Goal: Information Seeking & Learning: Learn about a topic

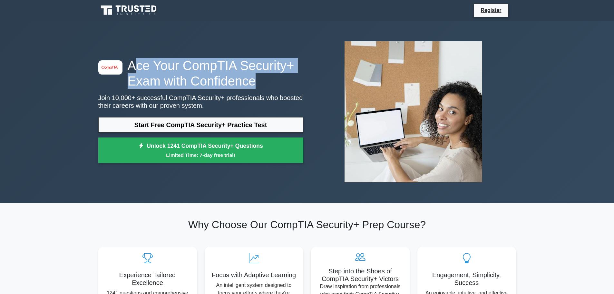
drag, startPoint x: 183, startPoint y: 64, endPoint x: 303, endPoint y: 82, distance: 121.0
click at [303, 82] on h1 "Ace Your CompTIA Security+ Exam with Confidence" at bounding box center [200, 73] width 205 height 31
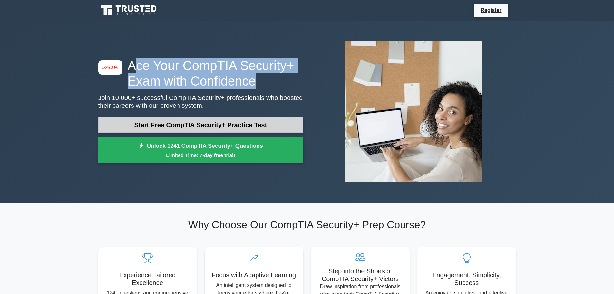
click at [235, 126] on link "Start Free CompTIA Security+ Practice Test" at bounding box center [200, 124] width 205 height 15
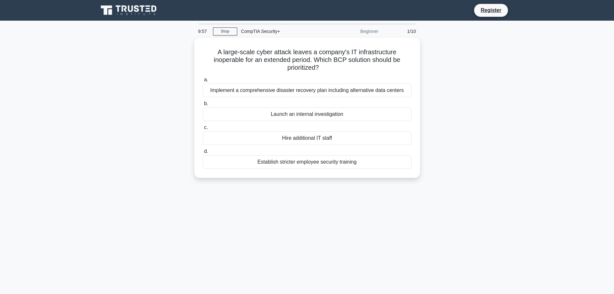
drag, startPoint x: 104, startPoint y: 87, endPoint x: 103, endPoint y: 65, distance: 22.3
click at [103, 65] on div "A large-scale cyber attack leaves a company's IT infrastructure inoperable for …" at bounding box center [307, 112] width 426 height 148
drag, startPoint x: 223, startPoint y: 53, endPoint x: 432, endPoint y: 52, distance: 209.6
click at [410, 52] on h5 "A large-scale cyber attack leaves a company's IT infrastructure inoperable for …" at bounding box center [307, 60] width 210 height 24
click at [485, 47] on div "A large-scale cyber attack leaves a company's IT infrastructure inoperable for …" at bounding box center [307, 112] width 426 height 148
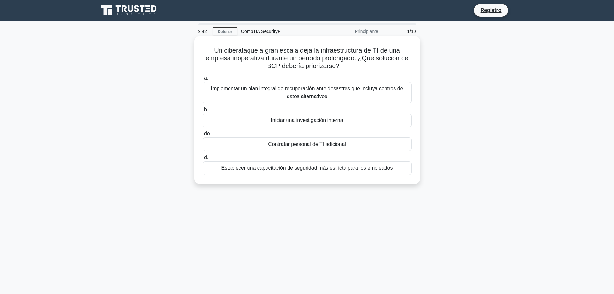
drag, startPoint x: 307, startPoint y: 62, endPoint x: 406, endPoint y: 70, distance: 99.3
click at [406, 70] on h5 "Un ciberataque a gran escala deja la infraestructura de TI de una empresa inope…" at bounding box center [307, 58] width 210 height 24
drag, startPoint x: 229, startPoint y: 61, endPoint x: 365, endPoint y: 63, distance: 135.5
click at [365, 63] on h5 "Un ciberataque a gran escala deja la infraestructura de TI de una empresa inope…" at bounding box center [307, 58] width 210 height 24
click at [241, 92] on font "Implementar un plan integral de recuperación ante desastres que incluya centros…" at bounding box center [307, 92] width 192 height 13
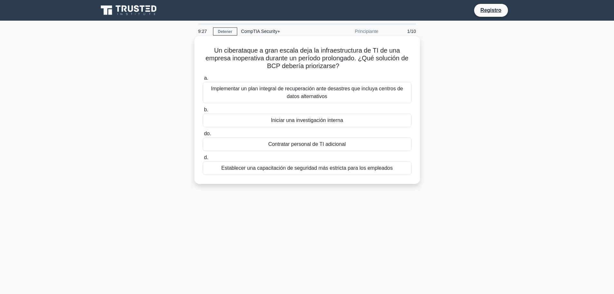
click at [203, 80] on input "a. Implementar un plan integral de recuperación ante desastres que incluya cent…" at bounding box center [203, 78] width 0 height 4
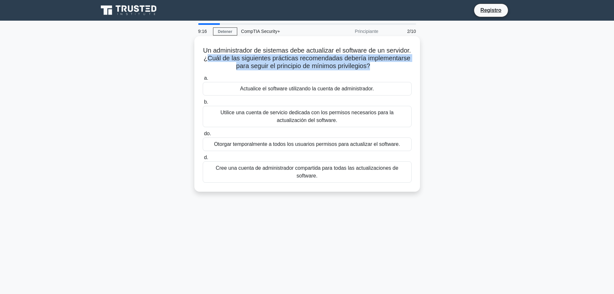
drag, startPoint x: 242, startPoint y: 59, endPoint x: 394, endPoint y: 69, distance: 151.9
click at [394, 69] on font "Un administrador de sistemas debe actualizar el software de un servidor. ¿Cuál …" at bounding box center [307, 58] width 208 height 23
click at [374, 171] on font "Cree una cuenta de administrador compartida para todas las actualizaciones de s…" at bounding box center [307, 171] width 183 height 13
click at [203, 160] on input "d. Cree una cuenta de administrador compartida para todas las actualizaciones d…" at bounding box center [203, 157] width 0 height 4
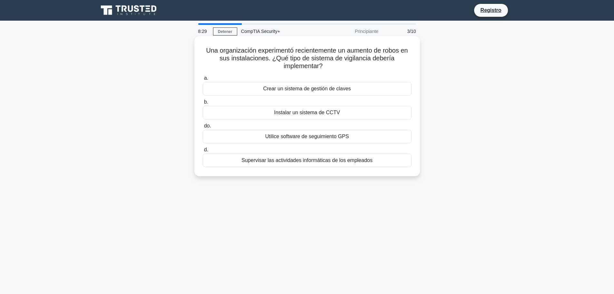
drag, startPoint x: 300, startPoint y: 53, endPoint x: 403, endPoint y: 67, distance: 103.8
click at [403, 66] on h5 "Una organización experimentó recientemente un aumento de robos en sus instalaci…" at bounding box center [307, 58] width 210 height 24
click at [332, 115] on font "Instalar un sistema de CCTV" at bounding box center [307, 112] width 66 height 5
click at [203, 104] on input "b. Instalar un sistema de CCTV" at bounding box center [203, 102] width 0 height 4
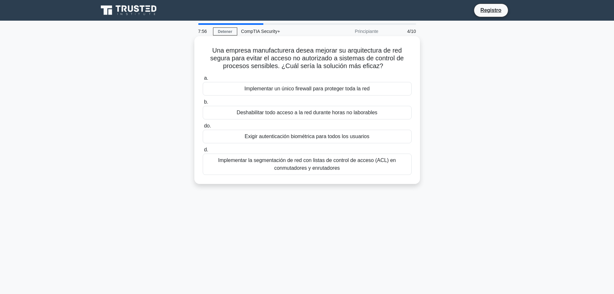
drag, startPoint x: 226, startPoint y: 63, endPoint x: 386, endPoint y: 66, distance: 159.7
click at [386, 66] on h5 "Una empresa manufacturera desea mejorar su arquitectura de red segura para evit…" at bounding box center [307, 58] width 210 height 24
click at [311, 91] on font "Implementar un único firewall para proteger toda la red" at bounding box center [306, 88] width 125 height 5
click at [203, 80] on input "a. Implementar un único firewall para proteger toda la red" at bounding box center [203, 78] width 0 height 4
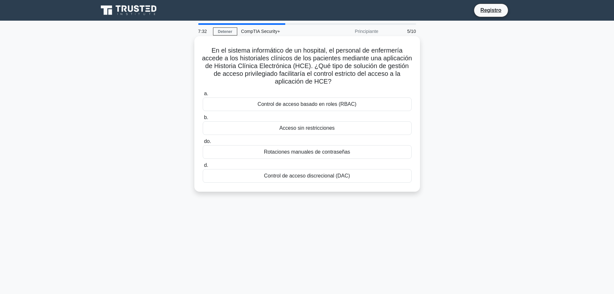
drag, startPoint x: 241, startPoint y: 54, endPoint x: 392, endPoint y: 82, distance: 153.5
click at [392, 82] on h5 "En el sistema informático de un hospital, el personal de enfermería accede a lo…" at bounding box center [307, 65] width 210 height 39
drag, startPoint x: 262, startPoint y: 155, endPoint x: 357, endPoint y: 155, distance: 95.5
click at [357, 155] on div "Rotaciones manuales de contraseñas" at bounding box center [307, 152] width 209 height 14
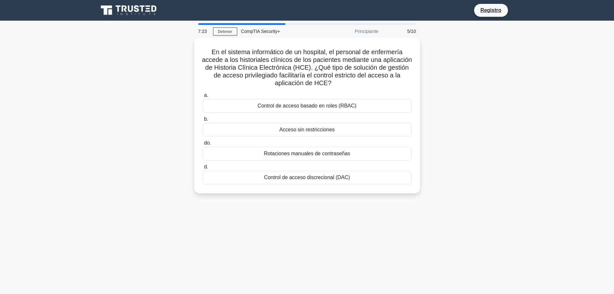
click at [493, 134] on div "En el sistema informático de un hospital, el personal de enfermería accede a lo…" at bounding box center [307, 119] width 426 height 163
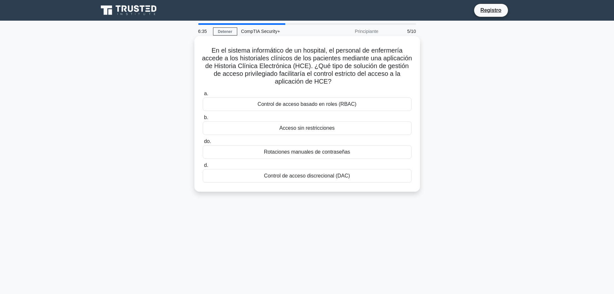
click at [338, 107] on font "Control de acceso basado en roles (RBAC)" at bounding box center [307, 103] width 99 height 5
click at [203, 96] on input "a. Control de acceso basado en roles (RBAC)" at bounding box center [203, 94] width 0 height 4
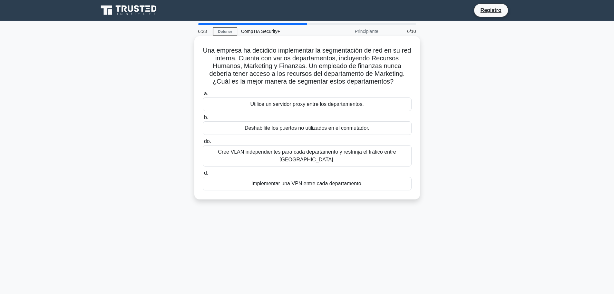
drag, startPoint x: 245, startPoint y: 59, endPoint x: 405, endPoint y: 83, distance: 161.5
click at [405, 83] on h5 "Una empresa ha decidido implementar la segmentación de red en su red interna. C…" at bounding box center [307, 65] width 210 height 39
click at [340, 153] on font "Cree VLAN independientes para cada departamento y restrinja el tráfico entre VL…" at bounding box center [307, 155] width 178 height 13
click at [203, 143] on input "do. Cree VLAN independientes para cada departamento y restrinja el tráfico entr…" at bounding box center [203, 141] width 0 height 4
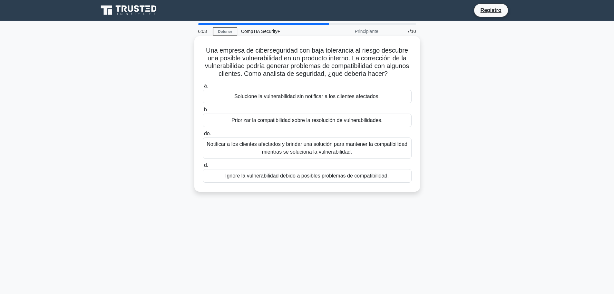
drag, startPoint x: 253, startPoint y: 60, endPoint x: 404, endPoint y: 74, distance: 151.2
click at [404, 74] on h5 "Una empresa de ciberseguridad con baja tolerancia al riesgo descubre una posibl…" at bounding box center [307, 62] width 210 height 32
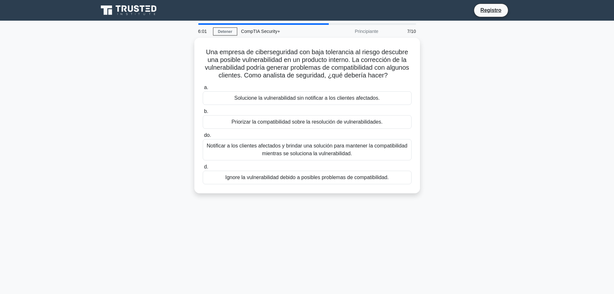
click at [439, 84] on div "Una empresa de ciberseguridad con baja tolerancia al riesgo descubre una posibl…" at bounding box center [307, 119] width 426 height 163
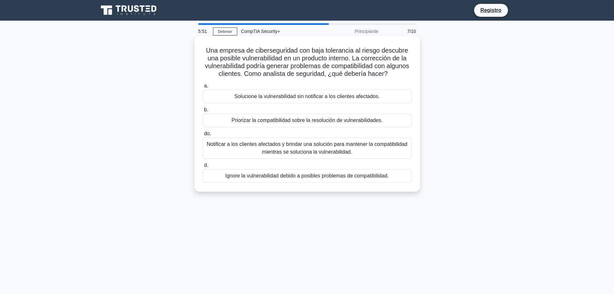
drag, startPoint x: 210, startPoint y: 50, endPoint x: 415, endPoint y: 79, distance: 207.5
click at [415, 79] on div "Una empresa de ciberseguridad con baja tolerancia al riesgo descubre una posibl…" at bounding box center [307, 114] width 221 height 150
click at [280, 96] on font "Solucione la vulnerabilidad sin notificar a los clientes afectados." at bounding box center [306, 96] width 145 height 5
click at [203, 88] on input "a. Solucione la vulnerabilidad sin notificar a los clientes afectados." at bounding box center [203, 86] width 0 height 4
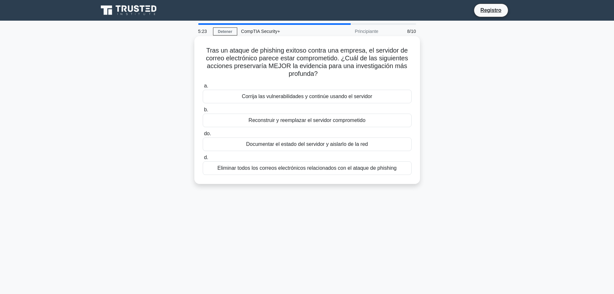
drag, startPoint x: 244, startPoint y: 60, endPoint x: 419, endPoint y: 72, distance: 174.9
click at [419, 72] on div "Tras un ataque de phishing exitoso contra una empresa, el servidor de correo el…" at bounding box center [307, 110] width 226 height 148
drag, startPoint x: 202, startPoint y: 52, endPoint x: 408, endPoint y: 74, distance: 207.6
click at [408, 74] on div "Tras un ataque de phishing exitoso contra una empresa, el servidor de correo el…" at bounding box center [307, 110] width 221 height 143
click at [472, 87] on div "Tras un ataque de phishing exitoso contra una empresa, el servidor de correo el…" at bounding box center [307, 115] width 426 height 155
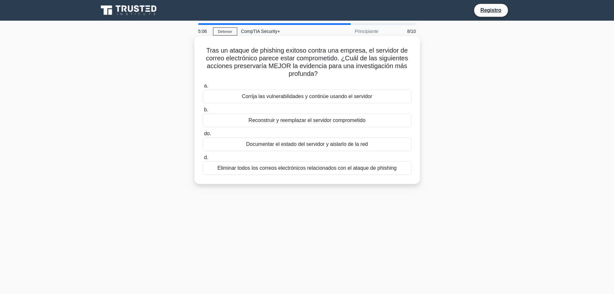
click at [300, 143] on font "Documentar el estado del servidor y aislarlo de la red" at bounding box center [307, 143] width 122 height 5
click at [203, 136] on input "do. Documentar el estado del servidor y aislarlo de la red" at bounding box center [203, 134] width 0 height 4
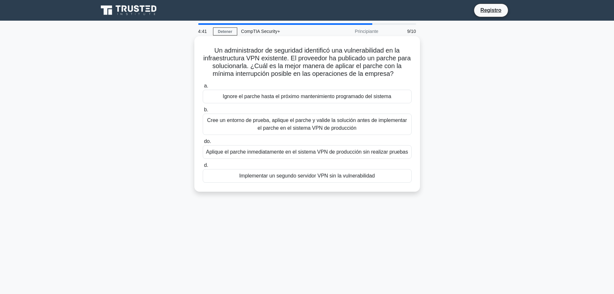
drag, startPoint x: 212, startPoint y: 52, endPoint x: 404, endPoint y: 74, distance: 193.2
click at [404, 74] on h5 "Un administrador de seguridad identificó una vulnerabilidad en la infraestructu…" at bounding box center [307, 62] width 210 height 32
click at [292, 154] on font "Aplique el parche inmediatamente en el sistema VPN de producción sin realizar p…" at bounding box center [307, 151] width 202 height 5
click at [203, 143] on input "do. Aplique el parche inmediatamente en el sistema VPN de producción sin realiz…" at bounding box center [203, 141] width 0 height 4
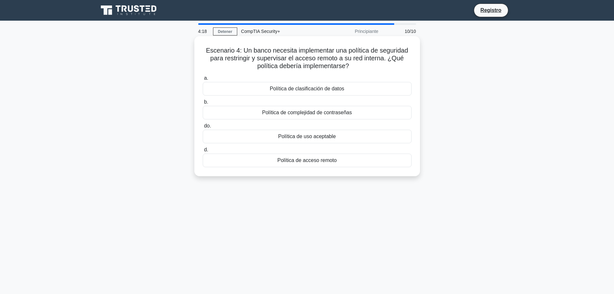
drag, startPoint x: 245, startPoint y: 51, endPoint x: 402, endPoint y: 69, distance: 157.8
click at [402, 69] on h5 "Escenario 4: Un banco necesita implementar una política de seguridad para restr…" at bounding box center [307, 58] width 210 height 24
click at [232, 56] on font "Escenario 4: Un banco necesita implementar una política de seguridad para restr…" at bounding box center [307, 58] width 202 height 23
drag, startPoint x: 271, startPoint y: 57, endPoint x: 408, endPoint y: 66, distance: 138.0
click at [408, 66] on h5 "Escenario 4: Un banco necesita implementar una política de seguridad para restr…" at bounding box center [307, 58] width 210 height 24
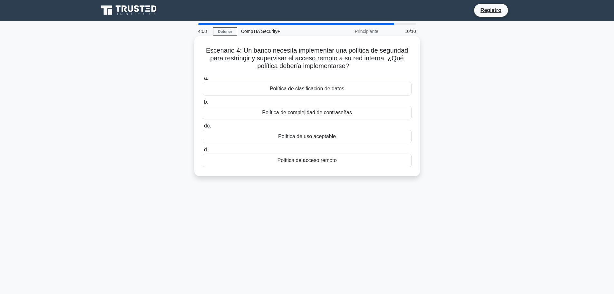
click at [317, 161] on font "Política de acceso remoto" at bounding box center [306, 159] width 59 height 5
click at [203, 152] on input "d. Política de acceso remoto" at bounding box center [203, 150] width 0 height 4
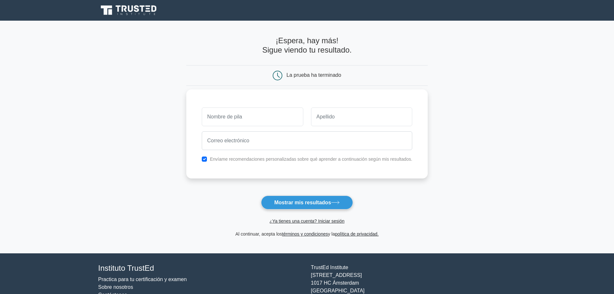
click at [231, 117] on input "text" at bounding box center [253, 116] width 102 height 19
type input "[PERSON_NAME]"
type input "Ramirez"
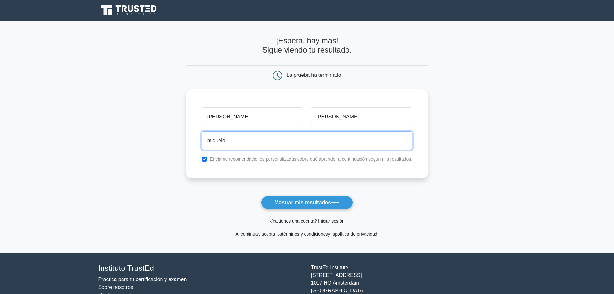
type input "miguelo.rami@gmail.com"
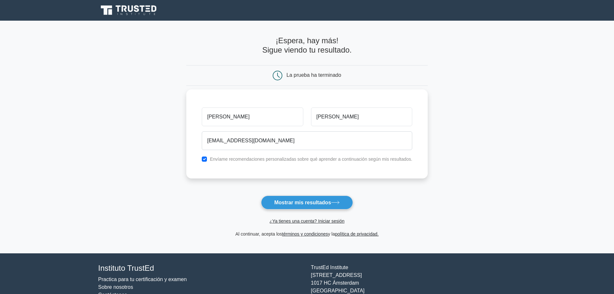
click at [243, 161] on font "Envíame recomendaciones personalizadas sobre qué aprender a continuación según …" at bounding box center [311, 158] width 203 height 5
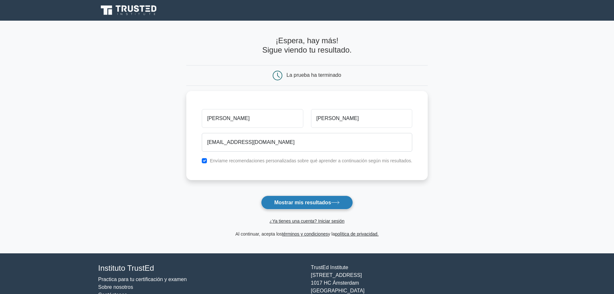
click at [289, 197] on button "Mostrar mis resultados" at bounding box center [307, 202] width 92 height 14
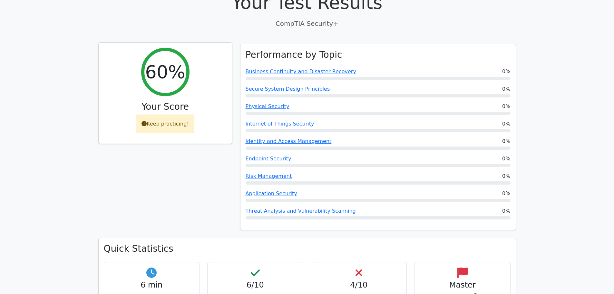
scroll to position [290, 0]
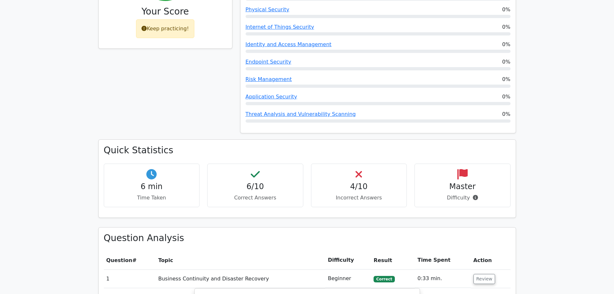
click at [353, 182] on h4 "4/10" at bounding box center [359, 186] width 85 height 9
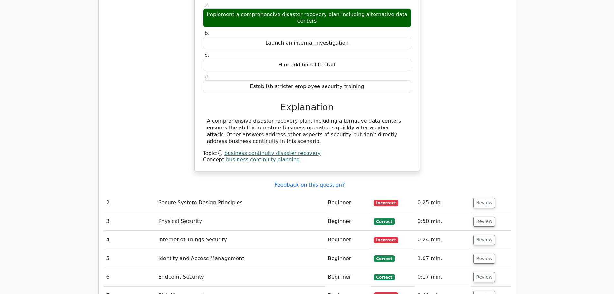
scroll to position [645, 0]
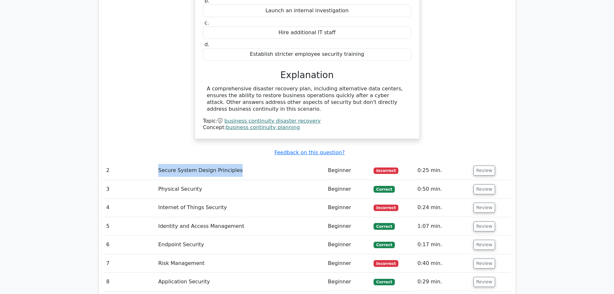
drag, startPoint x: 160, startPoint y: 141, endPoint x: 339, endPoint y: 148, distance: 179.8
click at [245, 161] on td "Secure System Design Principles" at bounding box center [241, 170] width 170 height 18
click at [481, 165] on button "Review" at bounding box center [485, 170] width 22 height 10
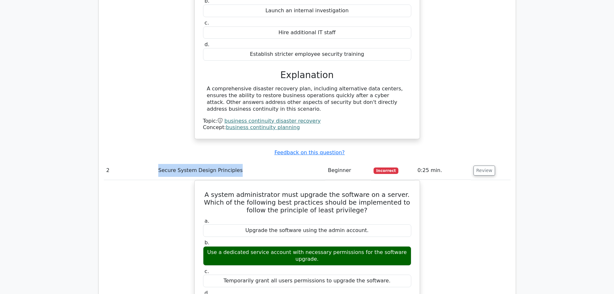
scroll to position [709, 0]
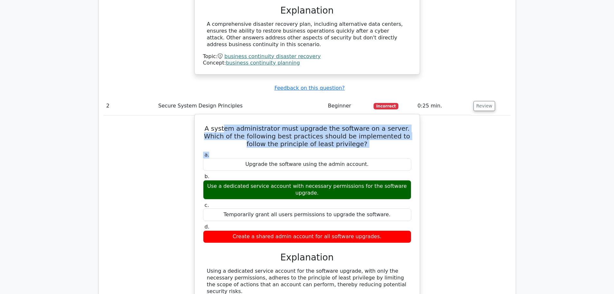
drag, startPoint x: 229, startPoint y: 101, endPoint x: 410, endPoint y: 121, distance: 183.0
click at [410, 121] on div "A system administrator must upgrade the software on a server. Which of the foll…" at bounding box center [307, 218] width 220 height 202
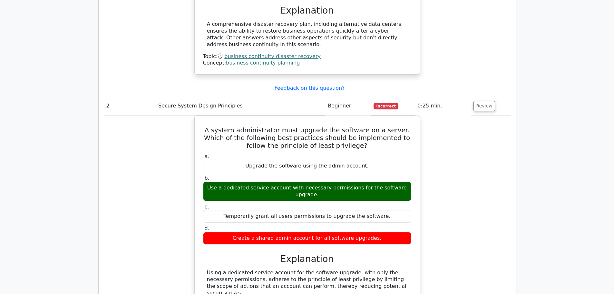
drag, startPoint x: 442, startPoint y: 116, endPoint x: 476, endPoint y: 192, distance: 83.0
click at [476, 192] on div "A system administrator must upgrade the software on a server. Which of the foll…" at bounding box center [307, 222] width 407 height 215
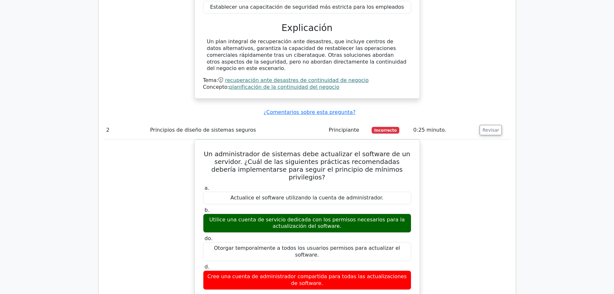
scroll to position [732, 0]
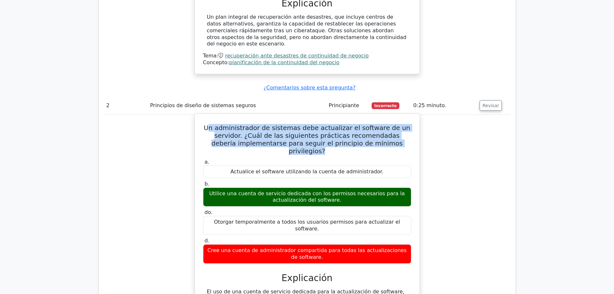
drag, startPoint x: 219, startPoint y: 108, endPoint x: 402, endPoint y: 123, distance: 184.1
click at [402, 124] on h5 "Un administrador de sistemas debe actualizar el software de un servidor. ¿Cuál …" at bounding box center [308, 139] width 210 height 31
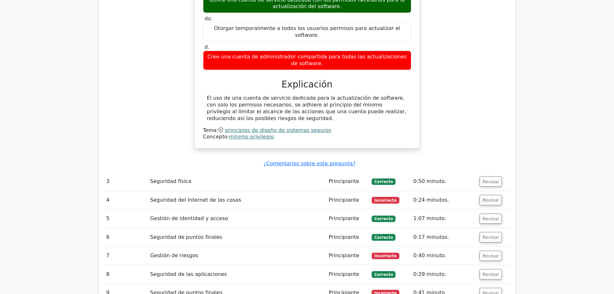
scroll to position [958, 0]
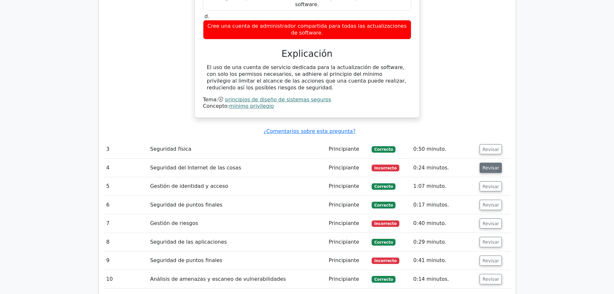
click at [488, 165] on font "Revisar" at bounding box center [491, 167] width 17 height 5
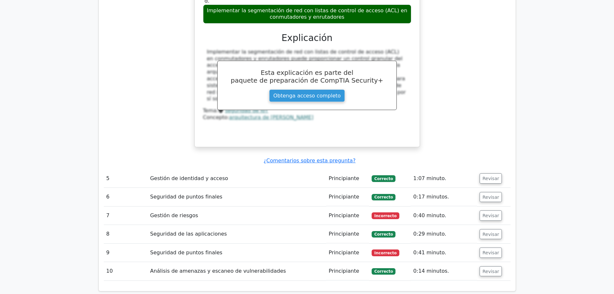
scroll to position [1280, 0]
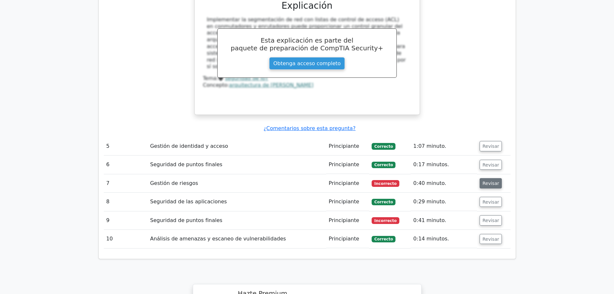
click at [485, 181] on font "Revisar" at bounding box center [491, 183] width 17 height 5
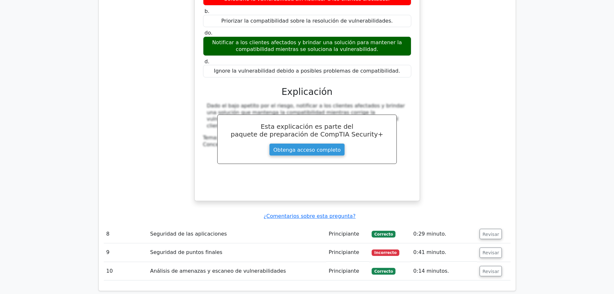
scroll to position [1377, 0]
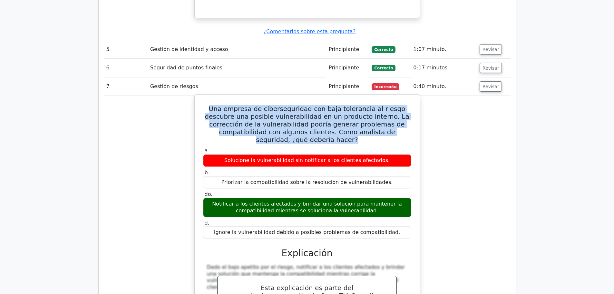
drag, startPoint x: 207, startPoint y: 68, endPoint x: 409, endPoint y: 91, distance: 203.4
click at [409, 105] on h5 "Una empresa de ciberseguridad con baja tolerancia al riesgo descubre una posibl…" at bounding box center [308, 124] width 210 height 39
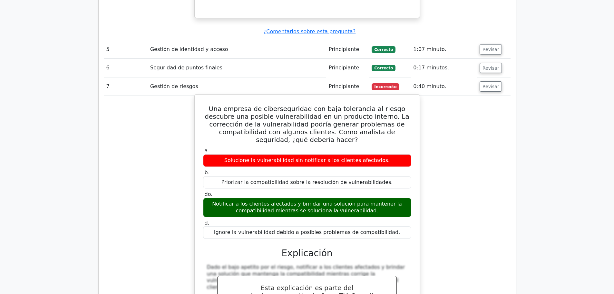
click at [340, 201] on font "Notificar a los clientes afectados y brindar una solución para mantener la comp…" at bounding box center [307, 207] width 190 height 13
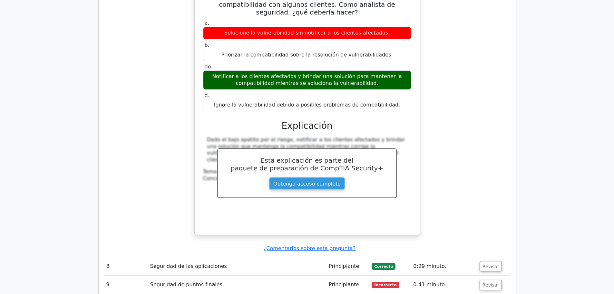
scroll to position [1571, 0]
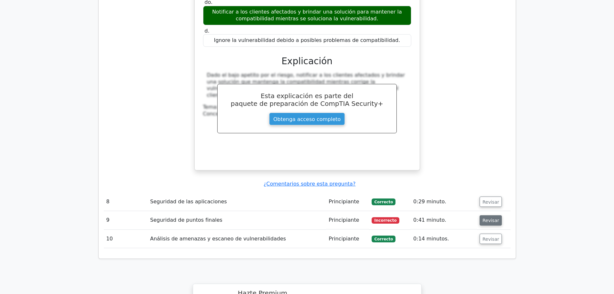
click at [487, 218] on font "Revisar" at bounding box center [491, 220] width 17 height 5
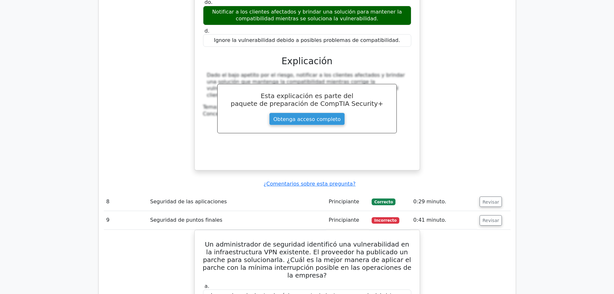
scroll to position [1667, 0]
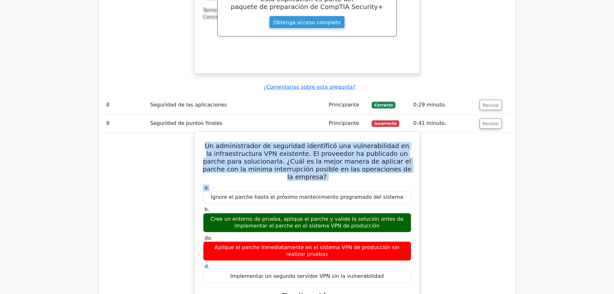
drag, startPoint x: 216, startPoint y: 94, endPoint x: 396, endPoint y: 131, distance: 183.0
click at [396, 134] on div "Un administrador de seguridad identificó una vulnerabilidad en la infraestructu…" at bounding box center [307, 268] width 220 height 269
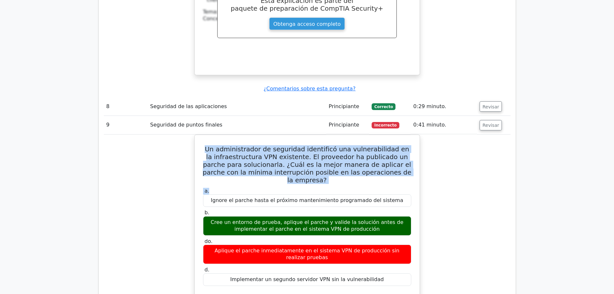
scroll to position [2054, 0]
